Goal: Stay updated

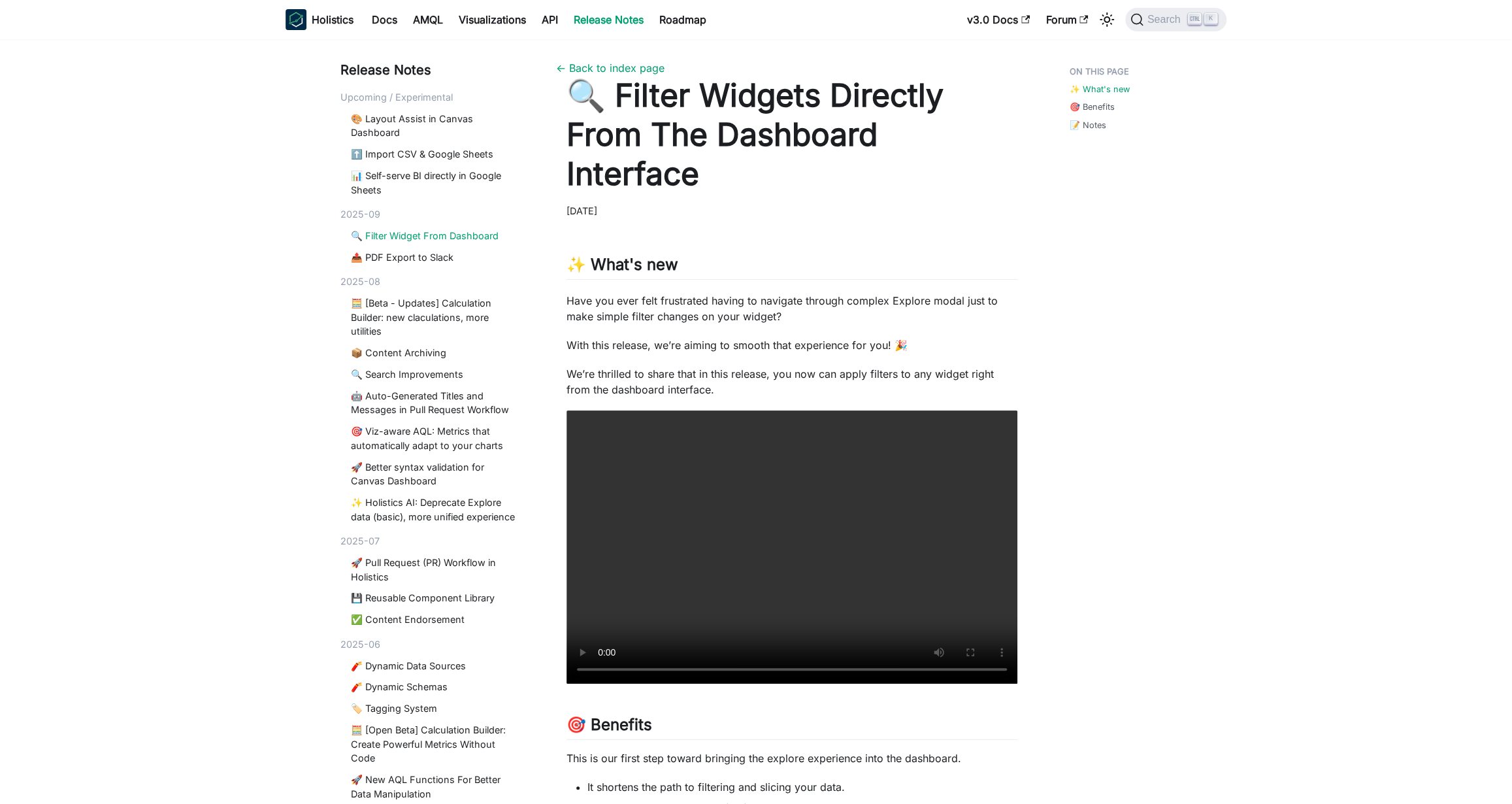
click at [386, 66] on div "Release Notes" at bounding box center [432, 70] width 184 height 20
click at [618, 71] on link "← Back to index page" at bounding box center [610, 67] width 108 height 13
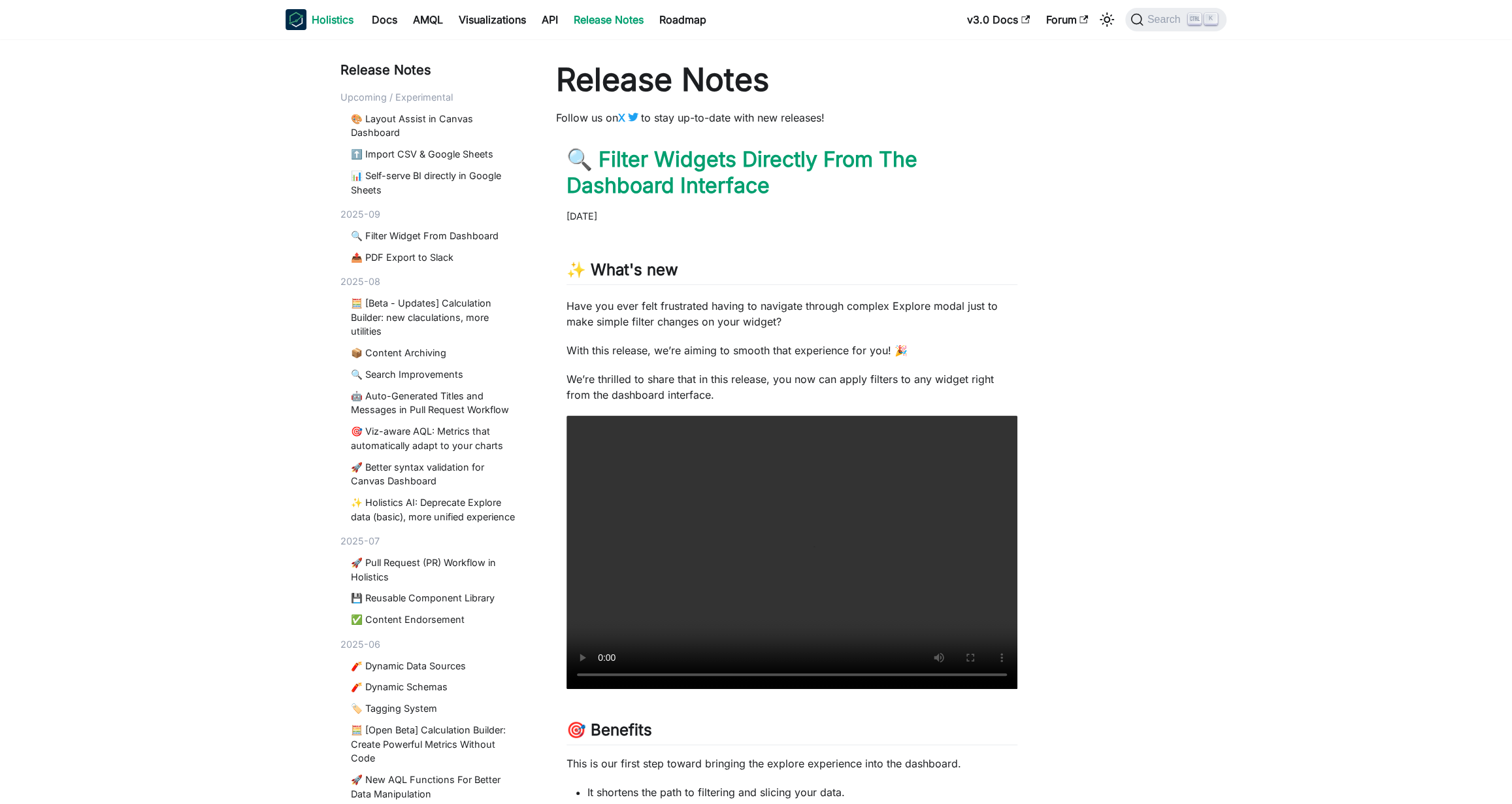
click at [342, 22] on b "Holistics" at bounding box center [332, 19] width 42 height 16
drag, startPoint x: 675, startPoint y: 116, endPoint x: 848, endPoint y: 130, distance: 173.6
click at [623, 118] on b "X" at bounding box center [621, 117] width 7 height 13
